Goal: Download file/media

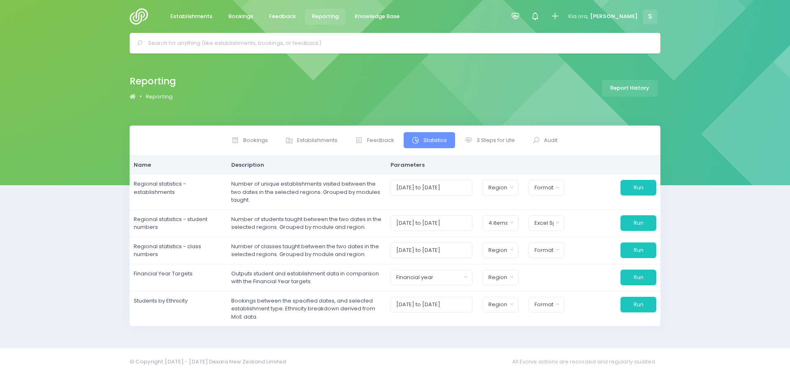
select select
select select "excel"
select select
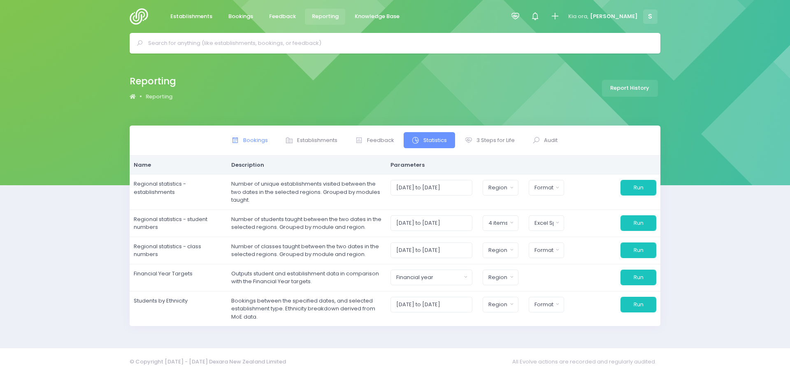
click at [254, 140] on span "Bookings" at bounding box center [255, 140] width 25 height 8
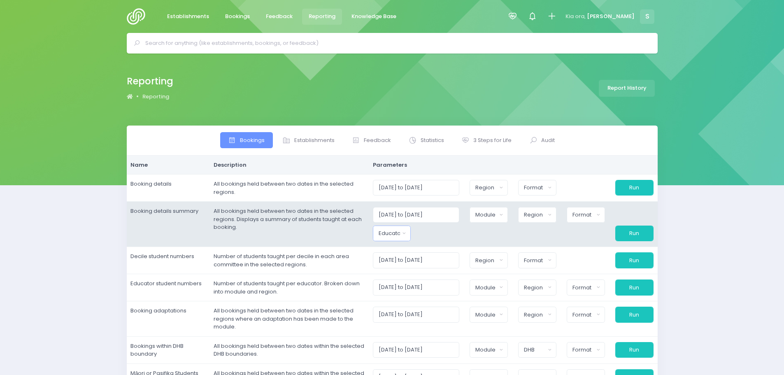
click at [410, 231] on button "Educator" at bounding box center [392, 234] width 38 height 16
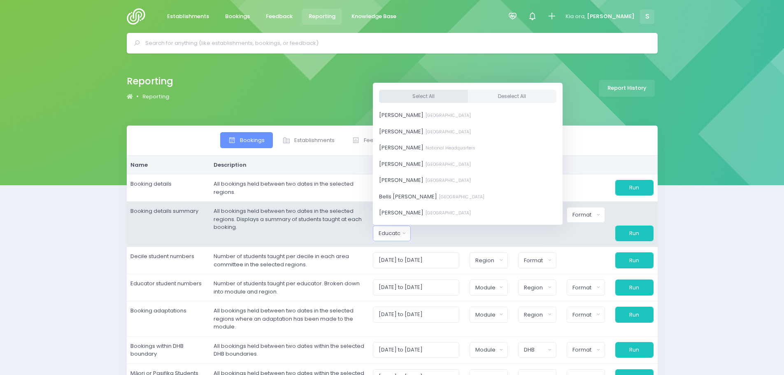
click at [423, 99] on button "Select All" at bounding box center [423, 96] width 89 height 14
select select "381987"
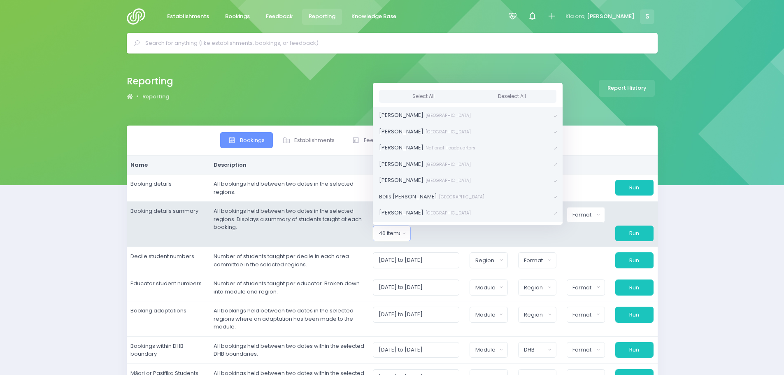
click at [427, 232] on div at bounding box center [440, 234] width 49 height 16
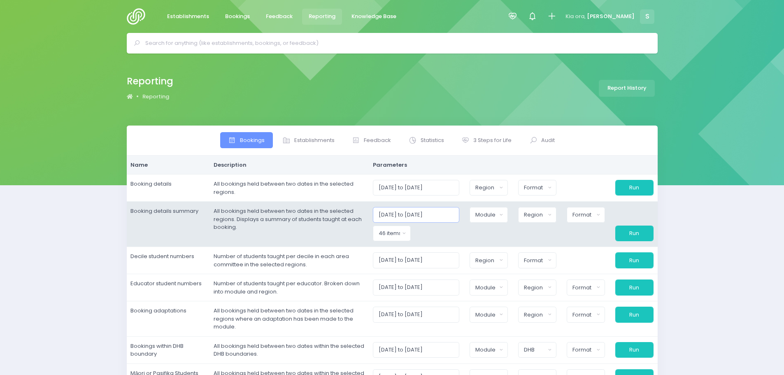
click at [399, 212] on input "[DATE] to [DATE]" at bounding box center [416, 215] width 87 height 16
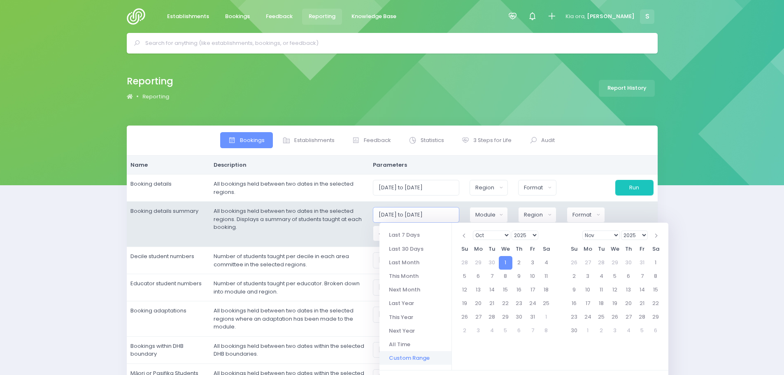
click at [436, 216] on input "[DATE] to [DATE]" at bounding box center [416, 215] width 87 height 16
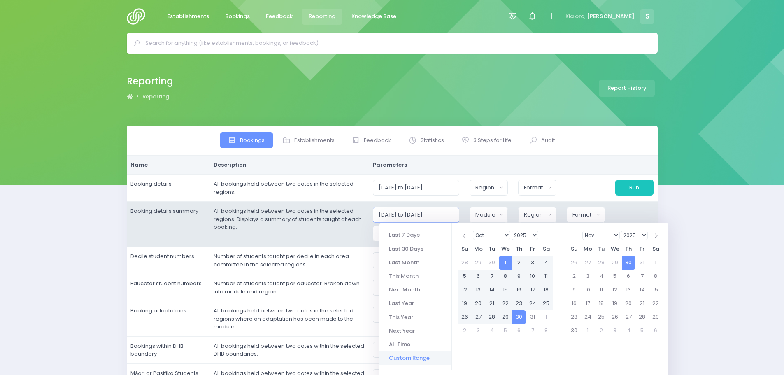
click at [428, 212] on input "[DATE] to [DATE]" at bounding box center [416, 215] width 87 height 16
type input "[DATE] to [DATE]"
click at [369, 229] on td "All bookings held between two dates in the selected regions. Displays a summary…" at bounding box center [289, 224] width 159 height 45
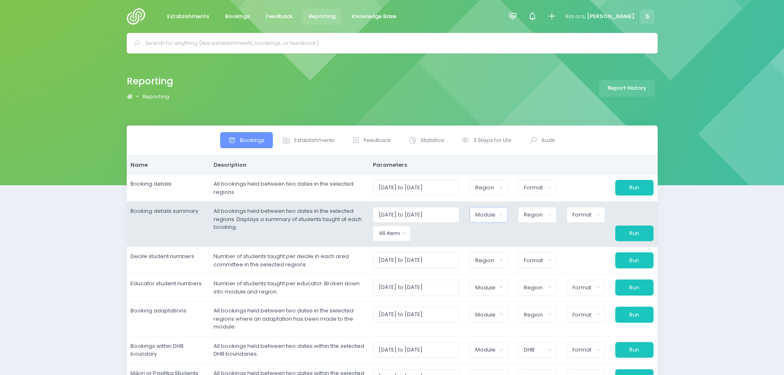
click at [482, 221] on button "Module" at bounding box center [489, 215] width 38 height 16
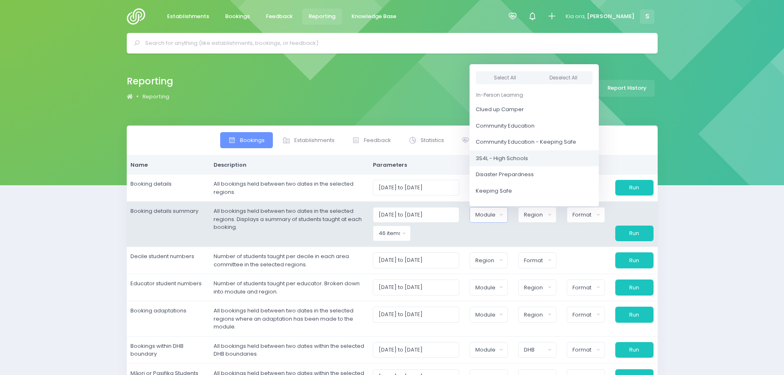
click at [501, 161] on span "3S4L - High Schools" at bounding box center [502, 158] width 52 height 8
select select "3S4L - High Schools"
click at [533, 216] on div "Region" at bounding box center [534, 215] width 21 height 8
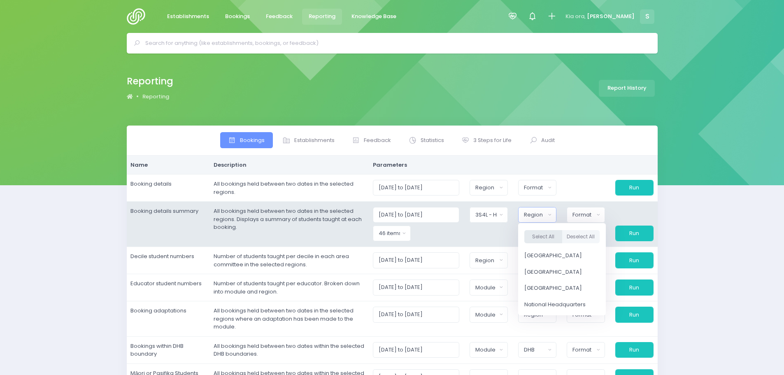
click at [545, 239] on button "Select All" at bounding box center [543, 237] width 38 height 14
select select "Northern"
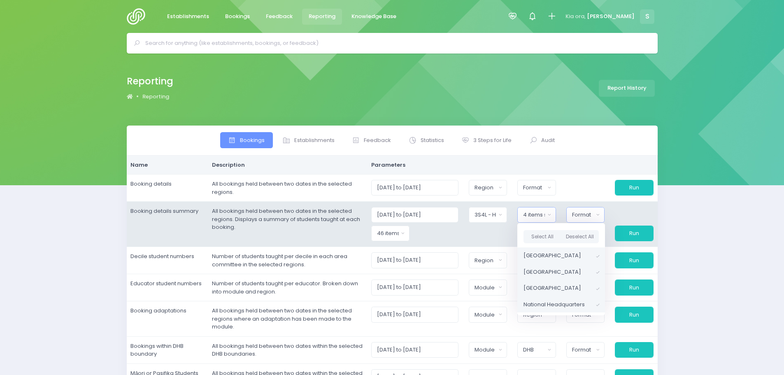
click at [591, 214] on div "Format" at bounding box center [583, 215] width 22 height 8
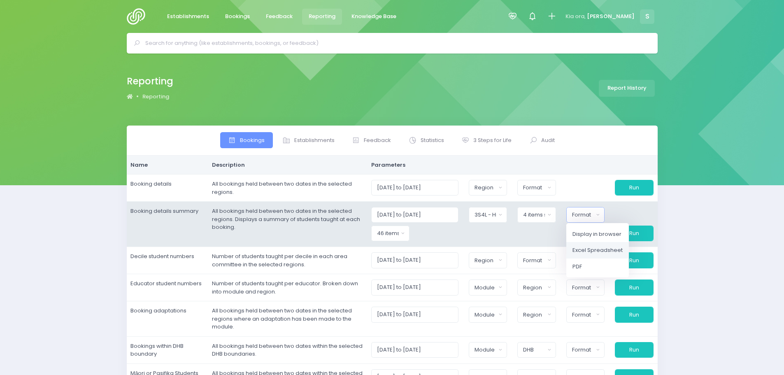
click at [599, 247] on span "Excel Spreadsheet" at bounding box center [598, 250] width 50 height 8
select select "excel"
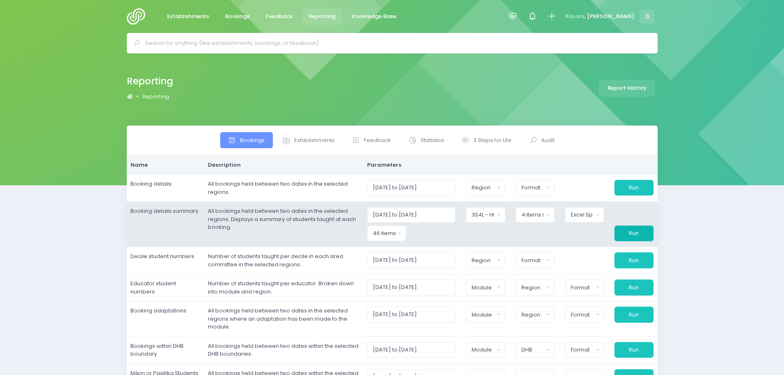
click at [638, 236] on button "Run" at bounding box center [634, 234] width 39 height 16
